Goal: Use online tool/utility

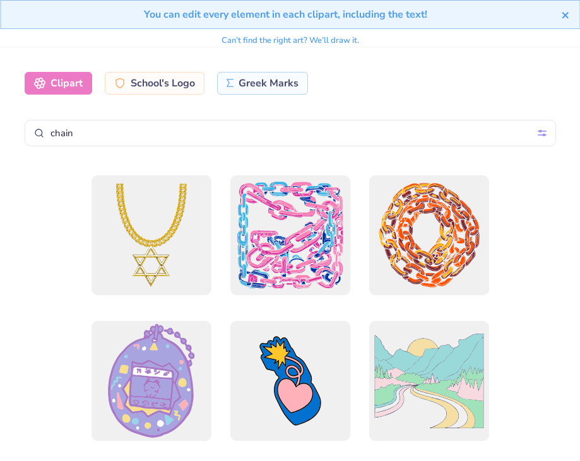
click at [565, 16] on icon "close" at bounding box center [565, 15] width 9 height 10
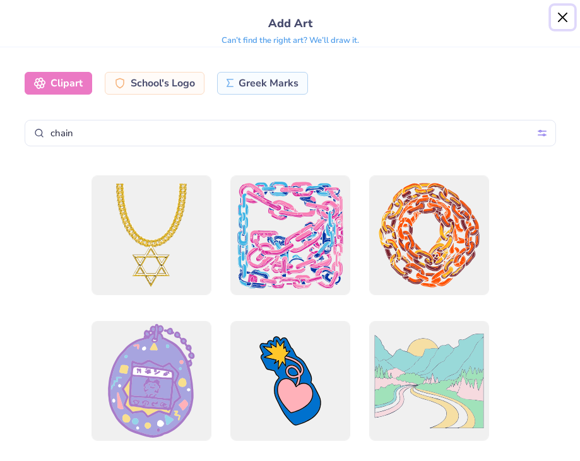
click at [559, 21] on button "Close" at bounding box center [563, 18] width 24 height 24
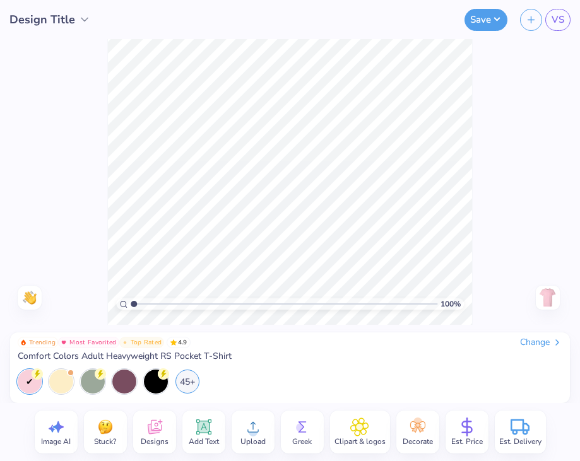
click at [62, 435] on icon at bounding box center [56, 427] width 19 height 19
select select "4"
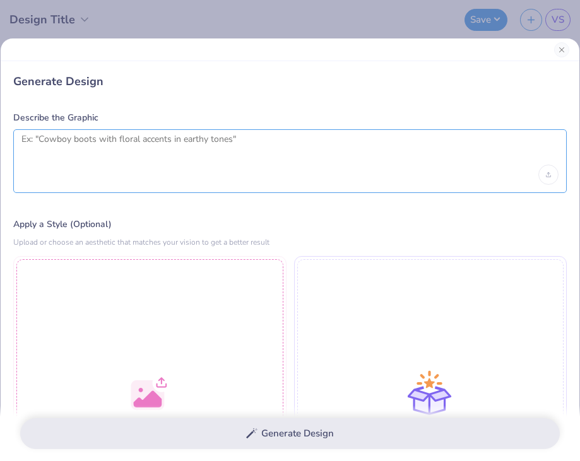
click at [183, 163] on textarea at bounding box center [289, 150] width 537 height 32
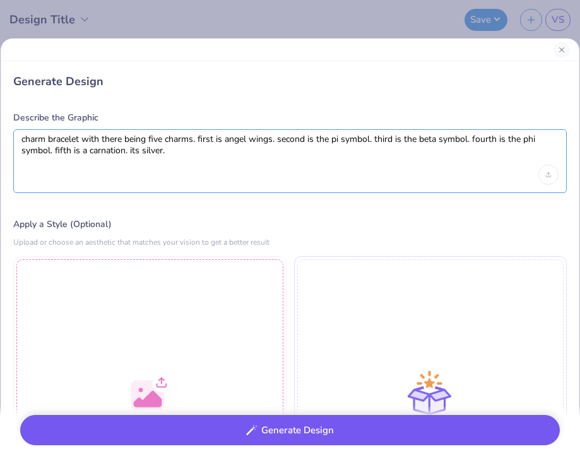
type textarea "charm bracelet with there being five charms. first is angel wings. second is th…"
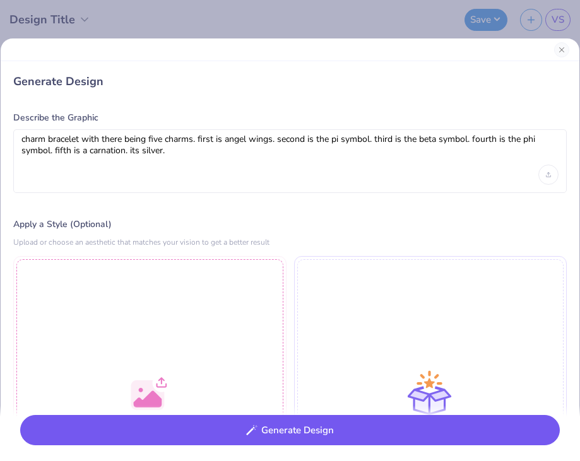
click at [310, 434] on button "Generate Design" at bounding box center [290, 430] width 540 height 31
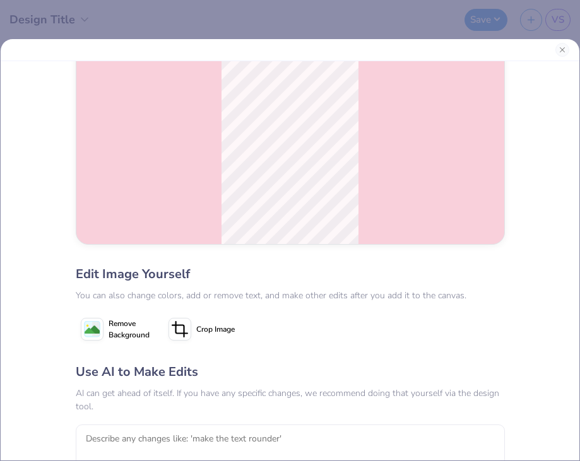
scroll to position [132, 0]
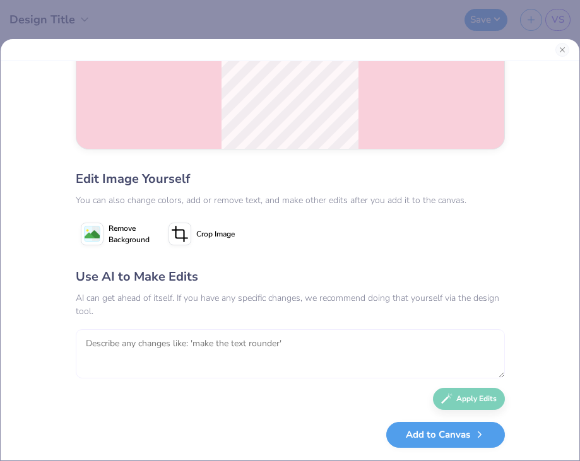
click at [273, 360] on textarea at bounding box center [290, 354] width 429 height 49
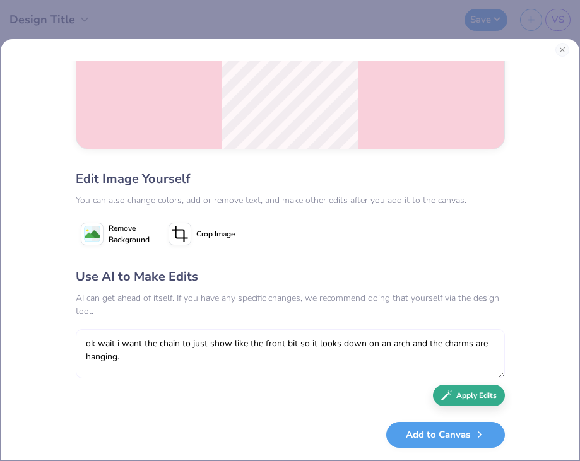
type textarea "ok wait i want the chain to just show like the front bit so it looks down on an…"
click at [459, 401] on button "Apply Edits" at bounding box center [469, 396] width 72 height 22
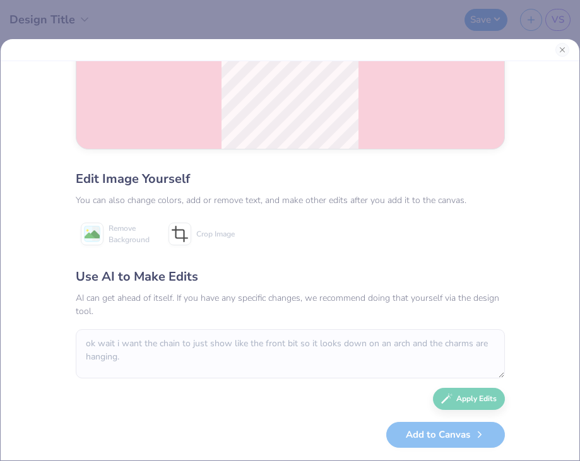
scroll to position [0, 0]
